Goal: Information Seeking & Learning: Learn about a topic

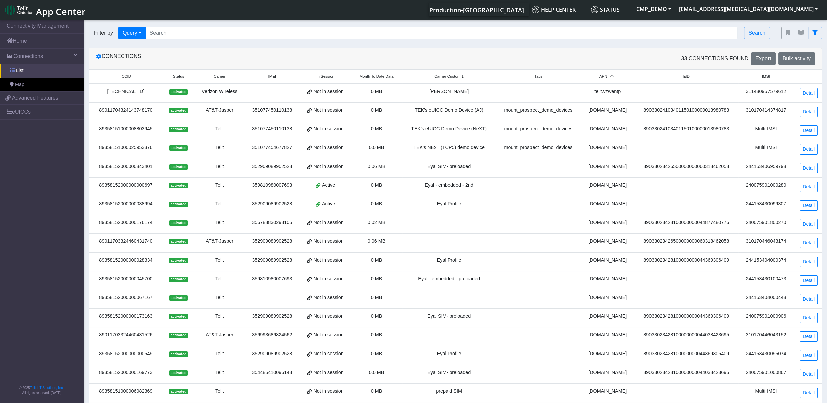
click at [44, 65] on link "List" at bounding box center [42, 71] width 84 height 14
click at [44, 61] on link "Connections" at bounding box center [42, 56] width 84 height 15
click at [27, 42] on link "Home" at bounding box center [42, 41] width 84 height 15
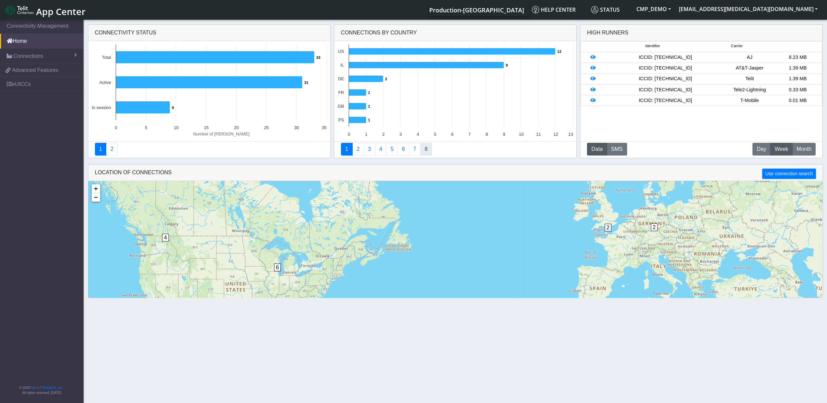
click at [426, 146] on link "8" at bounding box center [426, 149] width 12 height 13
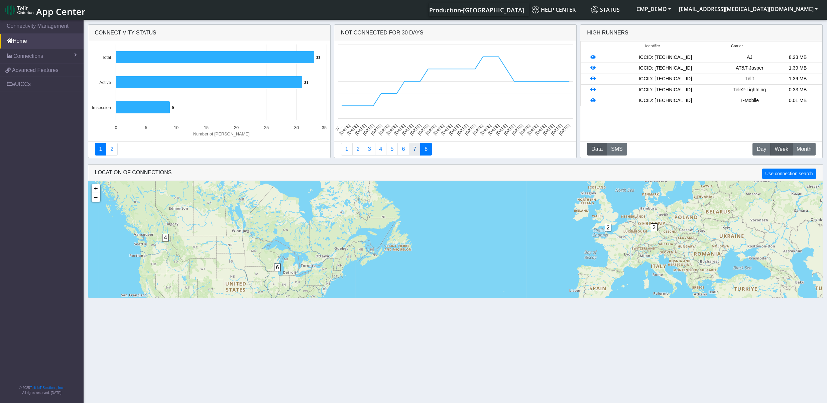
click at [416, 149] on link "7" at bounding box center [415, 149] width 12 height 13
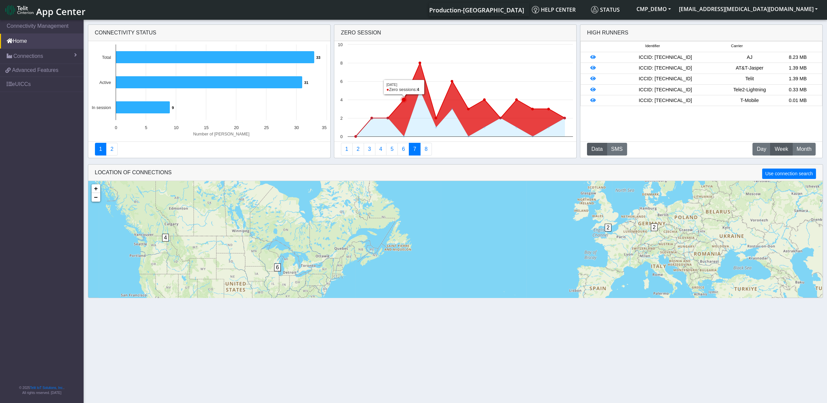
click at [407, 104] on icon at bounding box center [460, 100] width 209 height 74
click at [403, 98] on g at bounding box center [460, 100] width 212 height 76
click at [401, 89] on rect at bounding box center [456, 91] width 242 height 100
click at [421, 62] on icon at bounding box center [420, 63] width 4 height 4
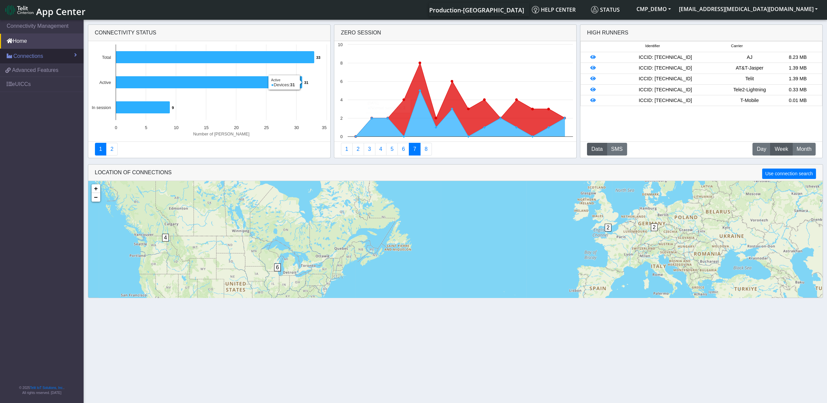
click at [25, 55] on span "Connections" at bounding box center [28, 56] width 30 height 8
click at [25, 72] on link "List" at bounding box center [42, 71] width 84 height 14
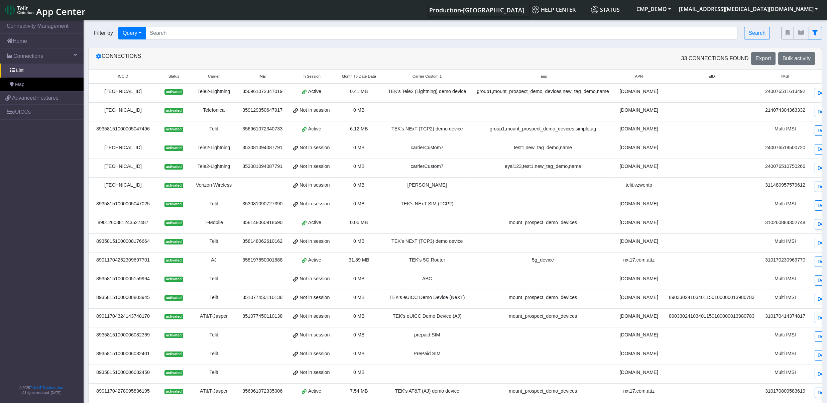
click at [137, 93] on div "89462008012008577366" at bounding box center [123, 91] width 60 height 7
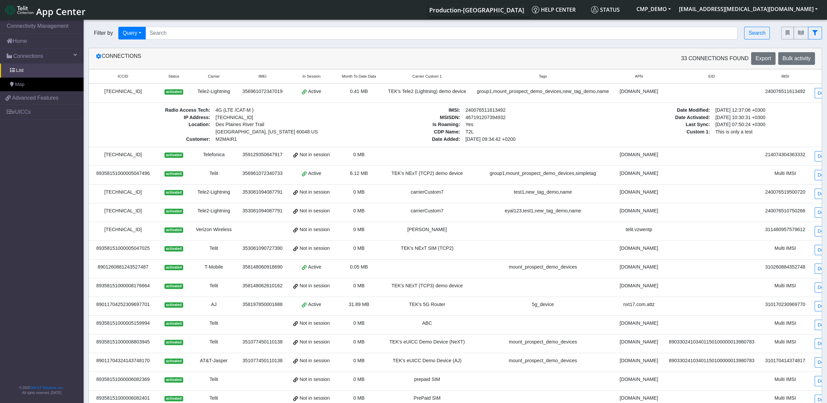
click at [818, 89] on td "Detail" at bounding box center [824, 93] width 26 height 19
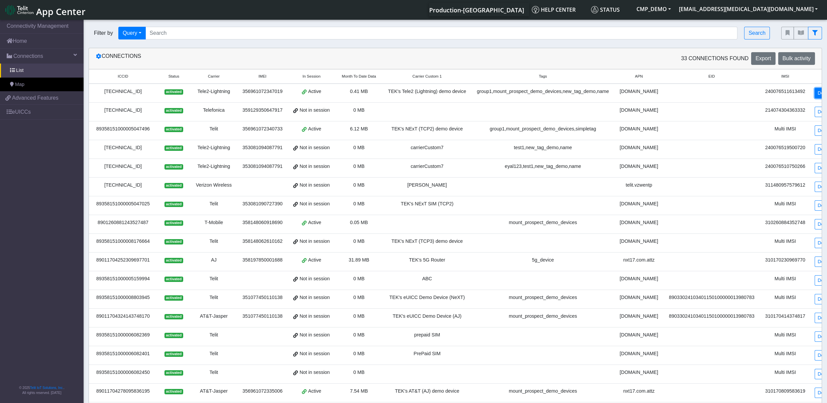
click at [815, 94] on link "Detail" at bounding box center [824, 93] width 18 height 10
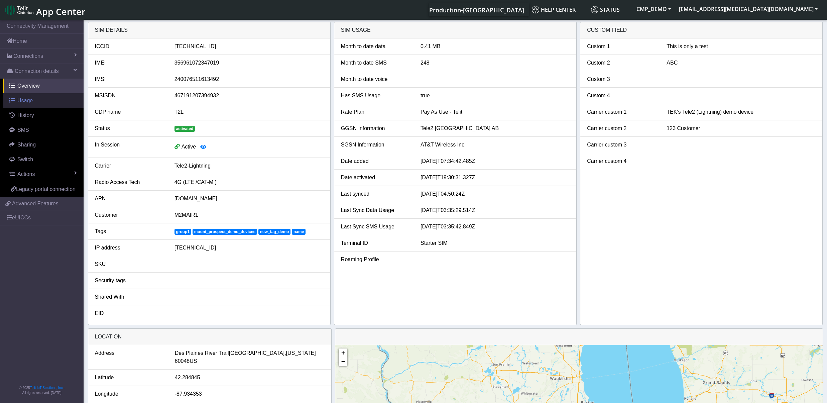
click at [36, 104] on link "Usage" at bounding box center [43, 100] width 81 height 15
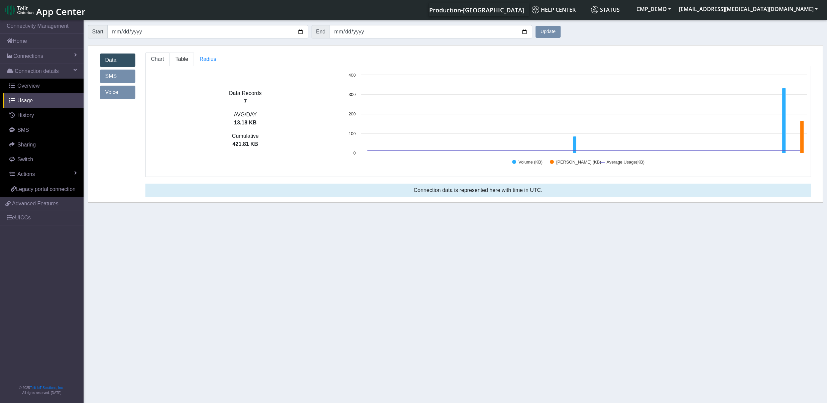
click at [181, 62] on span "Table" at bounding box center [182, 59] width 13 height 6
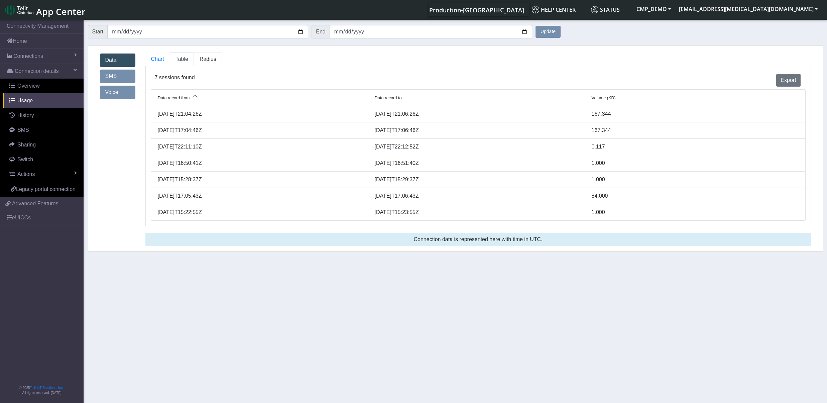
click at [194, 62] on link "Radius" at bounding box center [182, 59] width 24 height 14
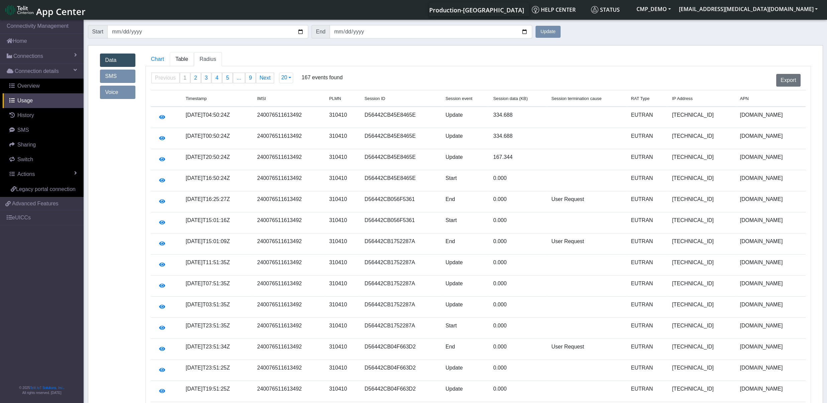
click at [180, 58] on span "Table" at bounding box center [182, 59] width 13 height 6
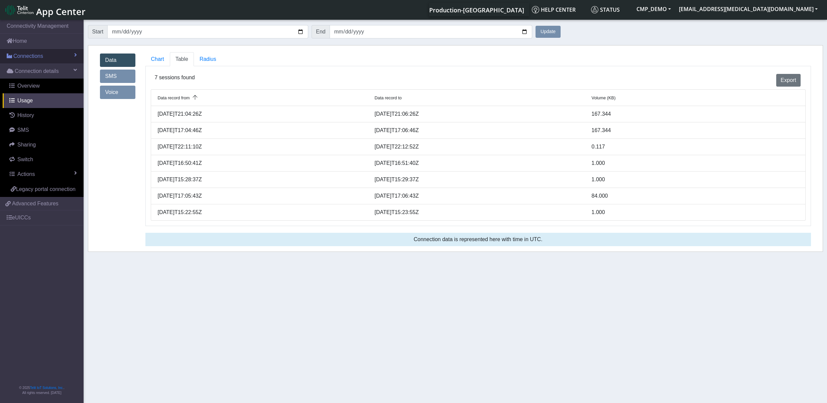
click at [32, 58] on span "Connections" at bounding box center [28, 56] width 30 height 8
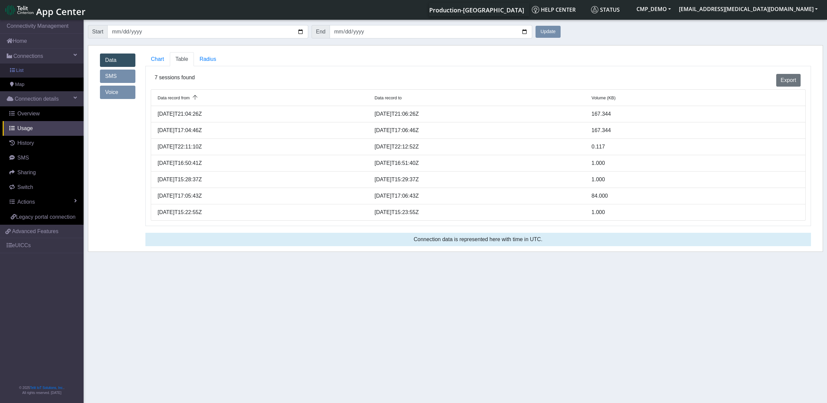
click at [32, 68] on link "List" at bounding box center [42, 71] width 84 height 14
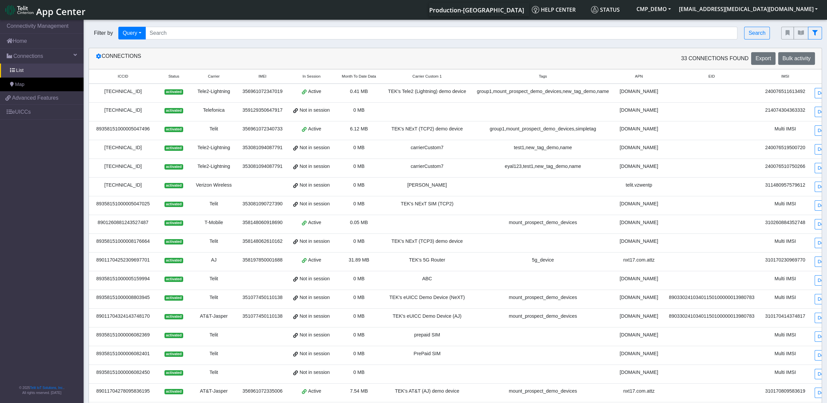
click at [131, 128] on div "89358151000005047496" at bounding box center [123, 128] width 60 height 7
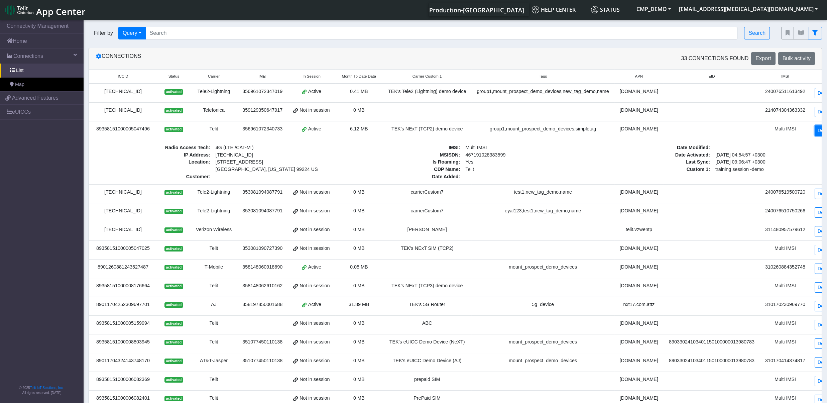
click at [815, 134] on link "Detail" at bounding box center [824, 130] width 18 height 10
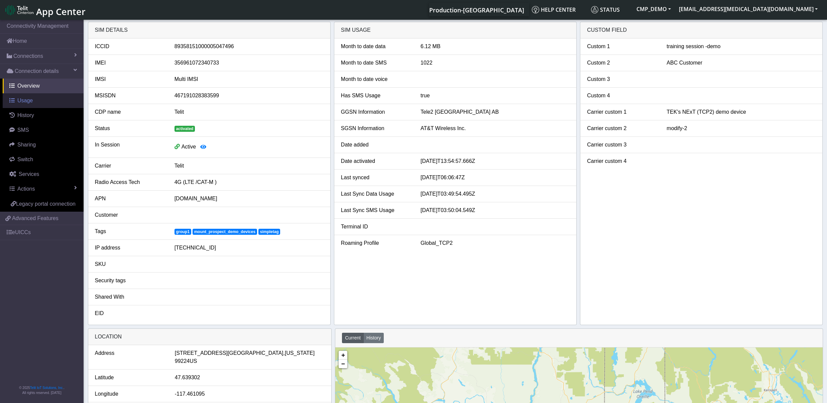
click at [24, 105] on link "Usage" at bounding box center [43, 100] width 81 height 15
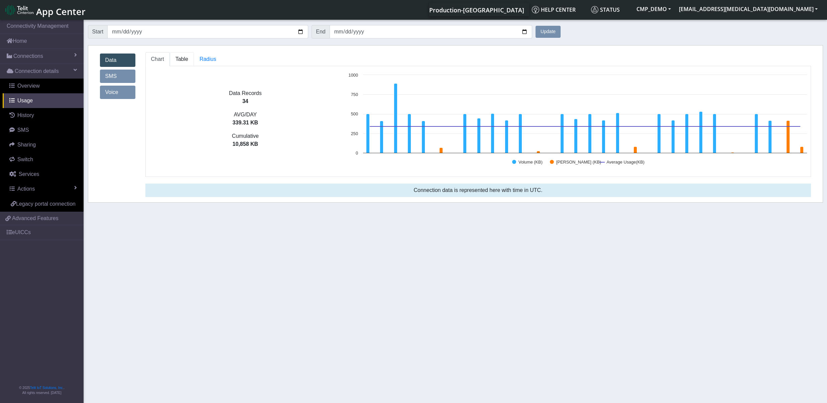
click at [184, 55] on link "Table" at bounding box center [182, 59] width 24 height 14
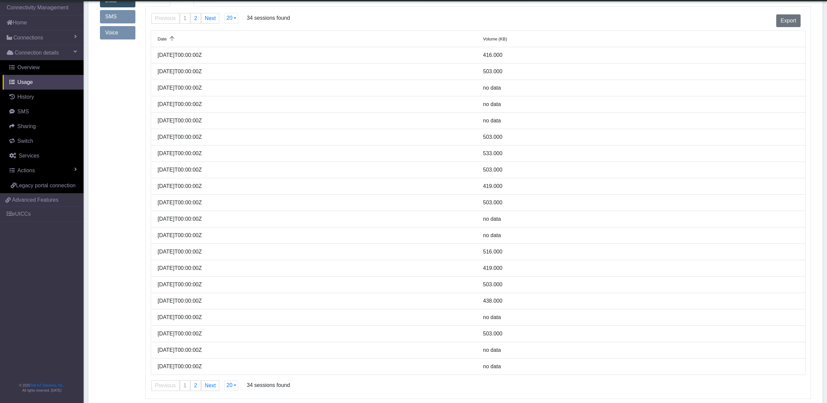
scroll to position [66, 0]
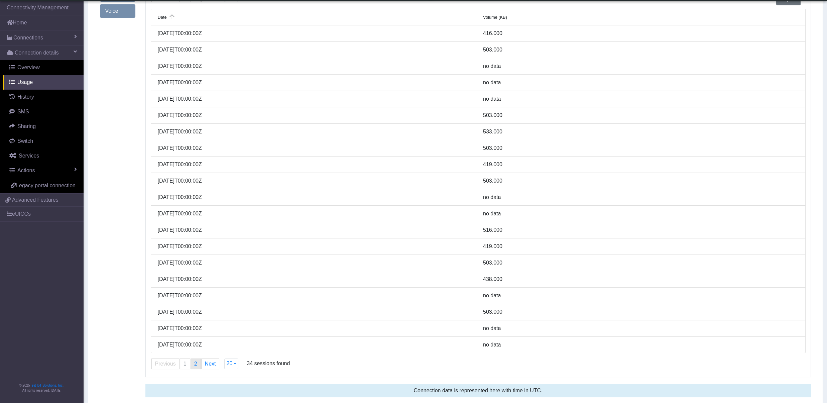
click at [196, 365] on span "2" at bounding box center [195, 364] width 3 height 6
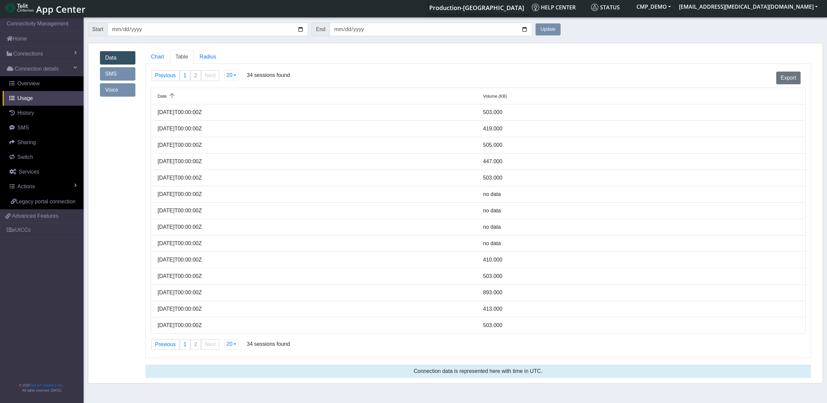
scroll to position [0, 0]
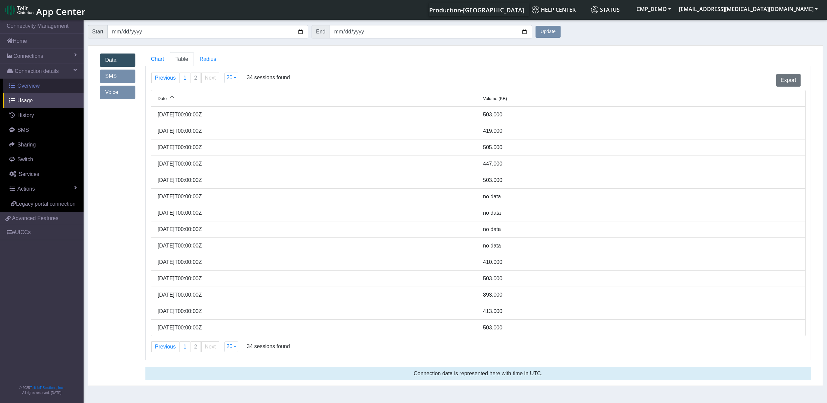
click at [34, 85] on span "Overview" at bounding box center [28, 86] width 22 height 6
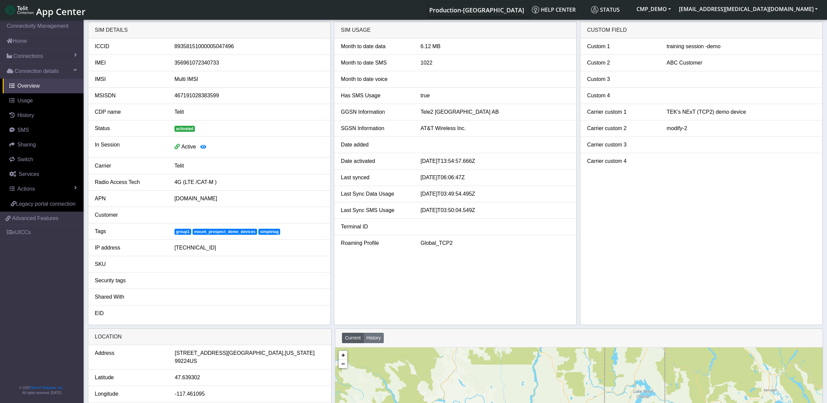
click at [224, 45] on div "89358151000005047496" at bounding box center [249, 46] width 159 height 8
copy div "89358151000005047496"
click at [38, 216] on span "Advanced Features" at bounding box center [35, 218] width 46 height 8
click at [29, 44] on link "Home" at bounding box center [42, 41] width 84 height 15
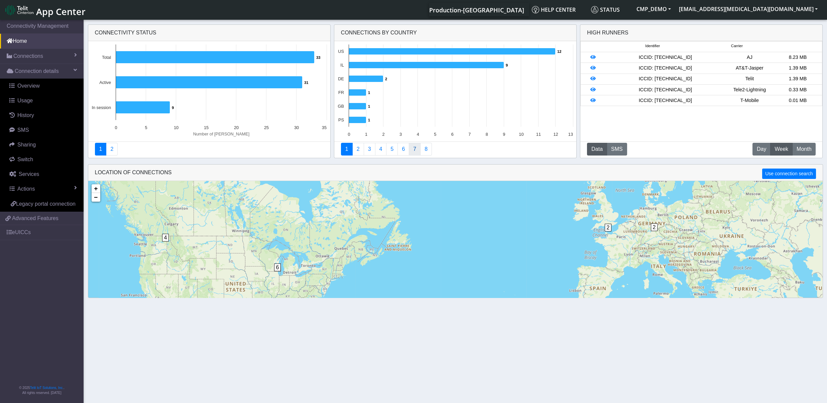
click at [417, 149] on link "7" at bounding box center [415, 149] width 12 height 13
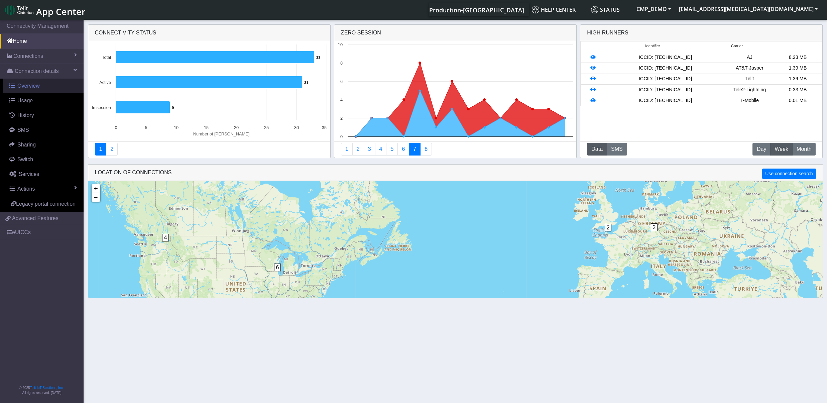
click at [42, 86] on link "Overview" at bounding box center [43, 86] width 81 height 15
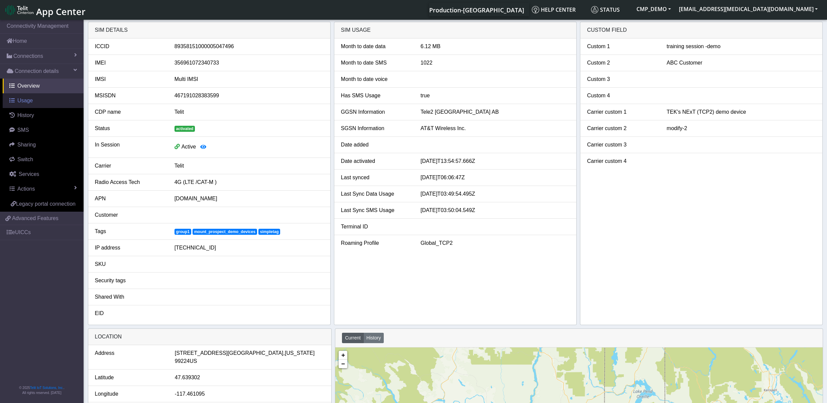
click at [29, 106] on link "Usage" at bounding box center [43, 100] width 81 height 15
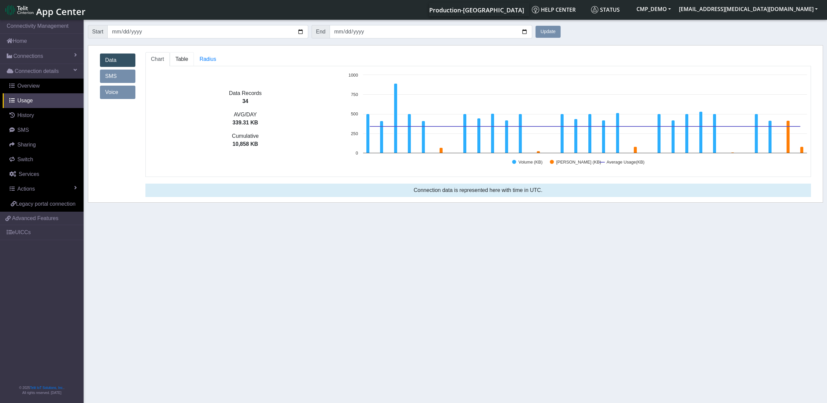
click at [182, 65] on link "Table" at bounding box center [182, 59] width 24 height 14
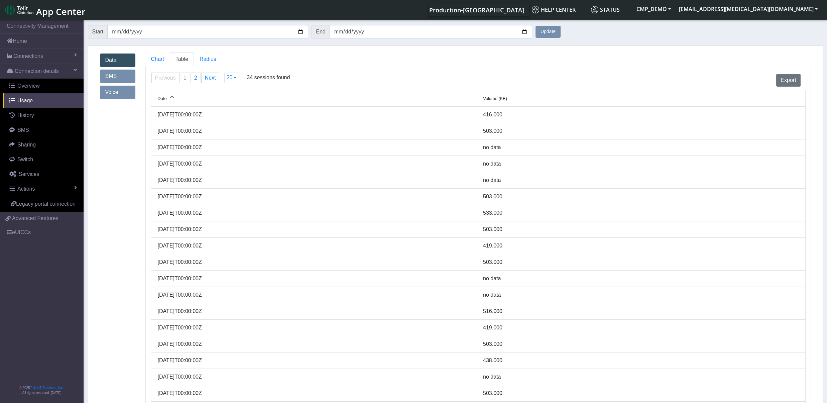
drag, startPoint x: 477, startPoint y: 134, endPoint x: 522, endPoint y: 134, distance: 45.1
click at [522, 134] on div "2025-08-18T00:00:00Z 503.000" at bounding box center [478, 131] width 651 height 8
drag, startPoint x: 503, startPoint y: 147, endPoint x: 516, endPoint y: 147, distance: 13.4
click at [516, 147] on div "no data" at bounding box center [641, 147] width 326 height 8
click at [188, 56] on span "Radius" at bounding box center [182, 59] width 13 height 6
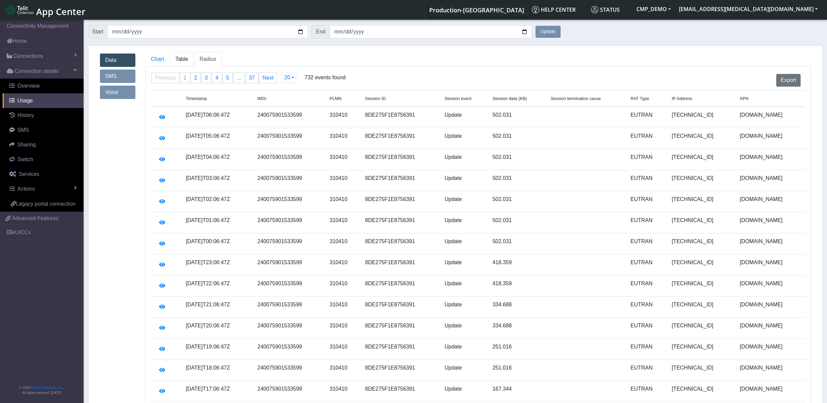
click at [176, 59] on span "Table" at bounding box center [182, 59] width 13 height 6
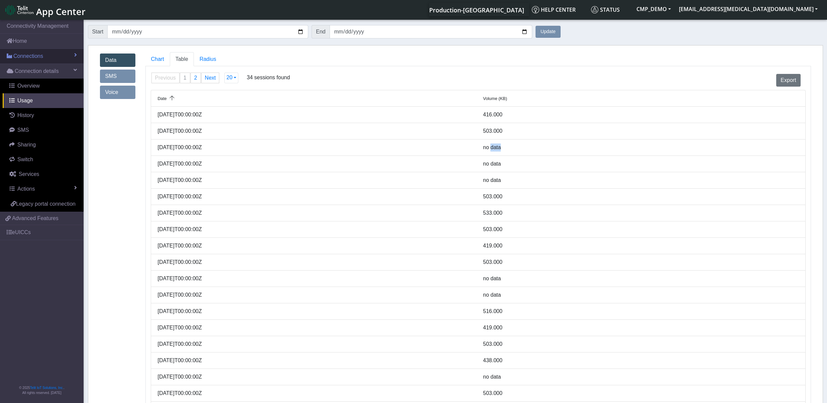
click at [47, 57] on link "Connections" at bounding box center [42, 56] width 84 height 15
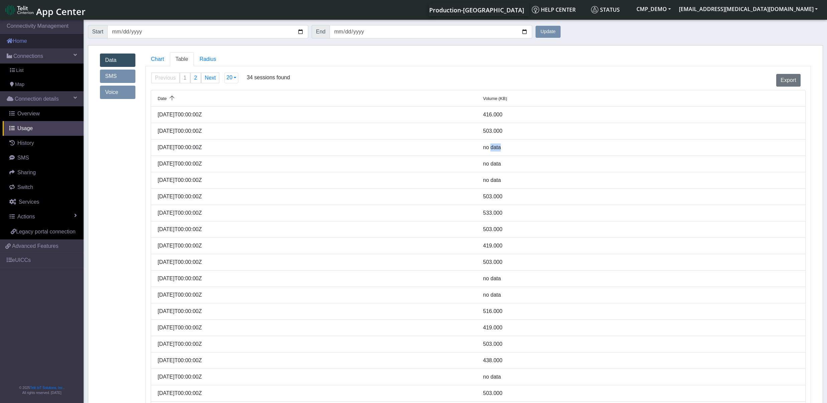
click at [30, 45] on link "Home" at bounding box center [42, 41] width 84 height 15
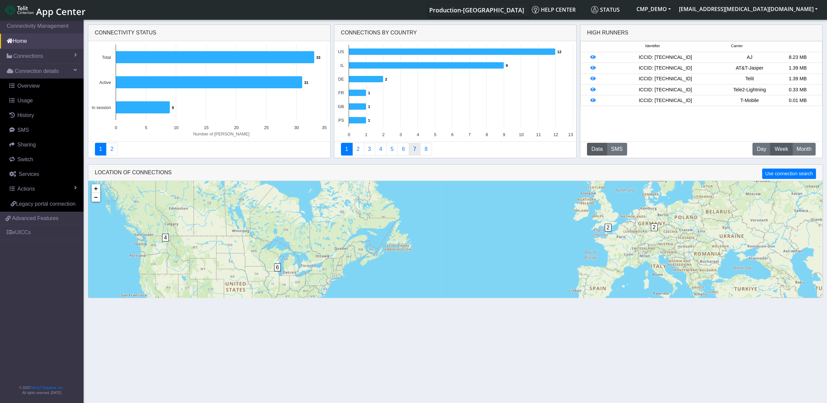
click at [414, 149] on link "7" at bounding box center [415, 149] width 12 height 13
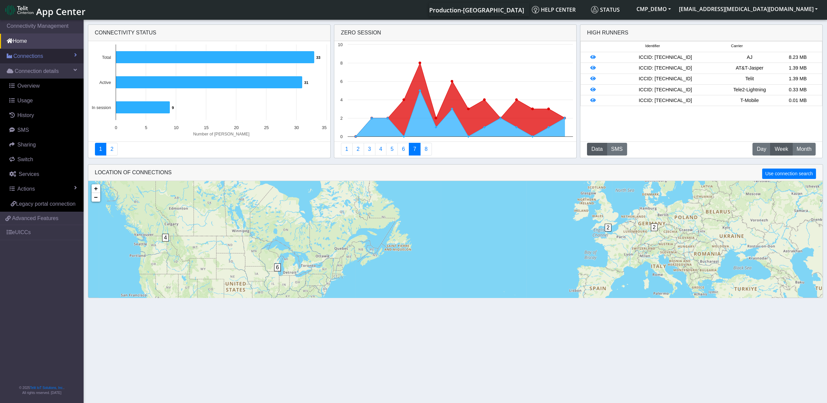
click at [30, 59] on span "Connections" at bounding box center [28, 56] width 30 height 8
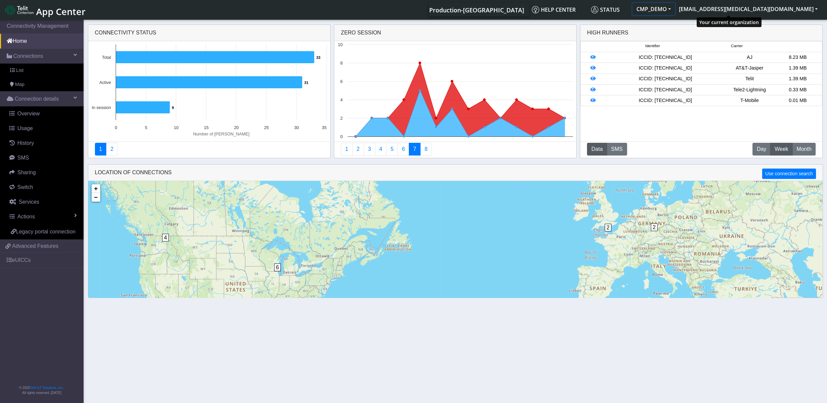
click at [675, 9] on button "CMP_DEMO" at bounding box center [654, 9] width 42 height 12
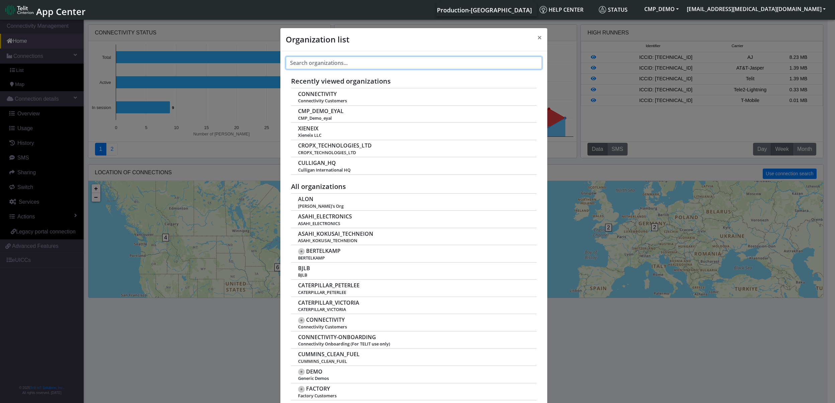
click at [343, 61] on input "text" at bounding box center [414, 63] width 256 height 13
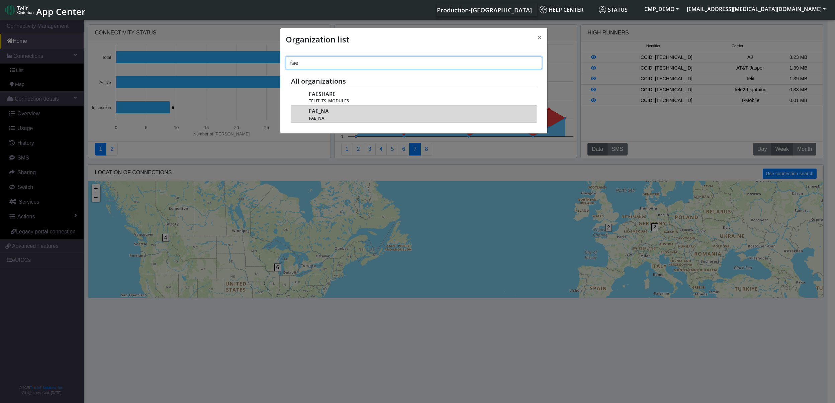
type input "fae"
click at [317, 114] on span "FAE_NA" at bounding box center [319, 111] width 20 height 6
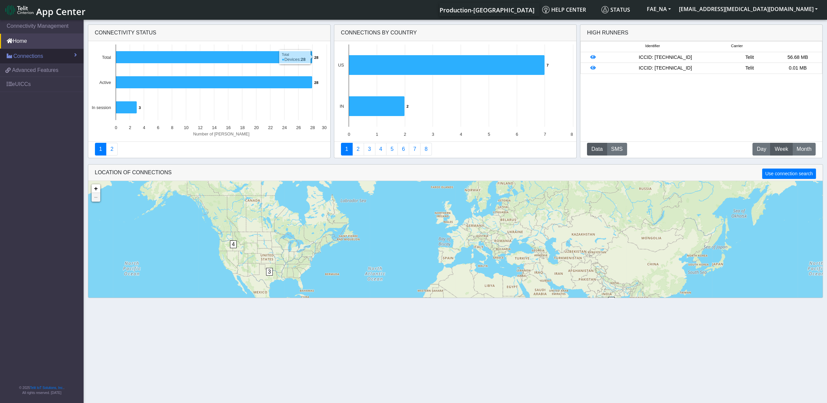
click at [27, 57] on span "Connections" at bounding box center [28, 56] width 30 height 8
click at [27, 73] on link "List" at bounding box center [42, 71] width 84 height 14
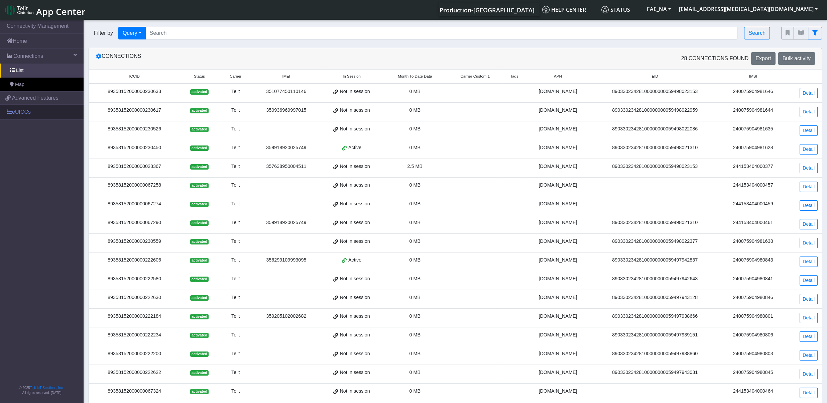
click at [28, 114] on link "eUICCs" at bounding box center [42, 112] width 84 height 15
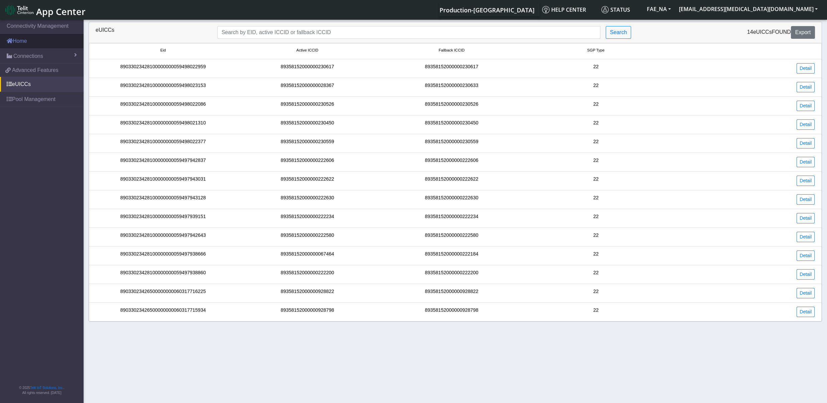
click at [30, 46] on link "Home" at bounding box center [42, 41] width 84 height 15
